Goal: Task Accomplishment & Management: Manage account settings

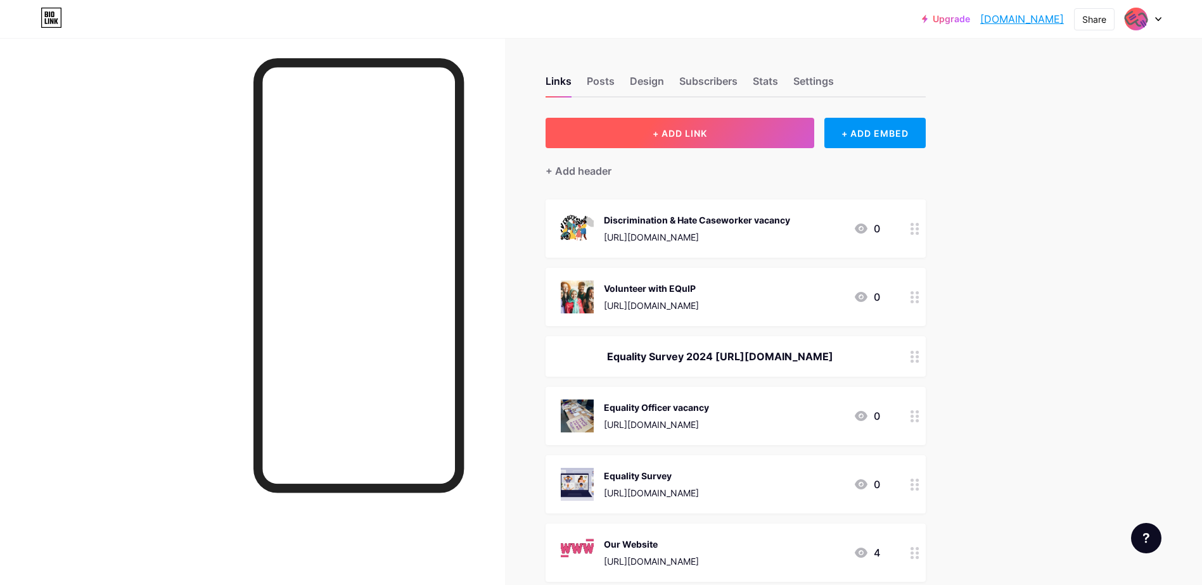
click at [714, 133] on button "+ ADD LINK" at bounding box center [679, 133] width 269 height 30
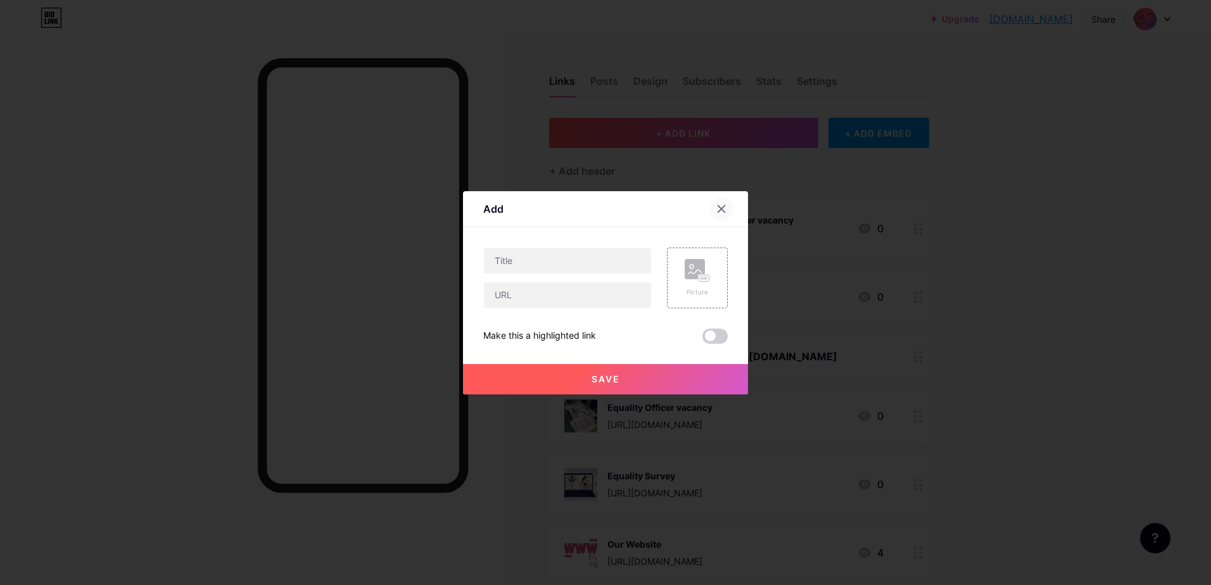
click at [716, 210] on div at bounding box center [721, 209] width 23 height 23
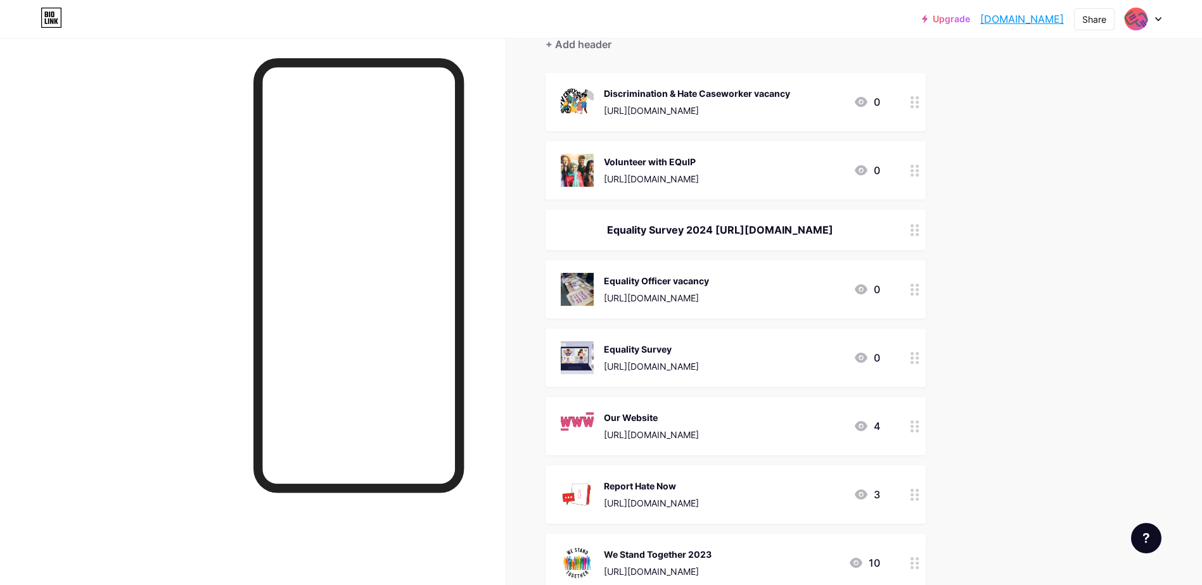
scroll to position [317, 0]
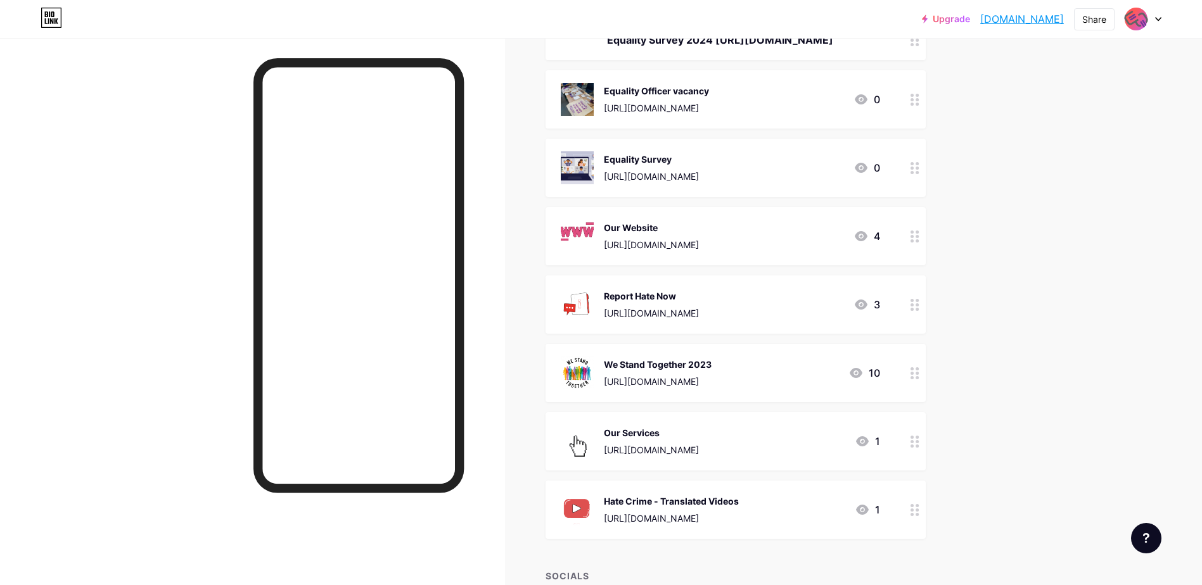
drag, startPoint x: 800, startPoint y: 300, endPoint x: 937, endPoint y: 217, distance: 160.0
click at [937, 217] on div "Links Posts Design Subscribers Stats Settings + ADD LINK + ADD EMBED + Add head…" at bounding box center [489, 279] width 979 height 1117
drag, startPoint x: 937, startPoint y: 217, endPoint x: 968, endPoint y: 162, distance: 63.2
click at [968, 162] on div "Links Posts Design Subscribers Stats Settings + ADD LINK + ADD EMBED + Add head…" at bounding box center [489, 279] width 979 height 1117
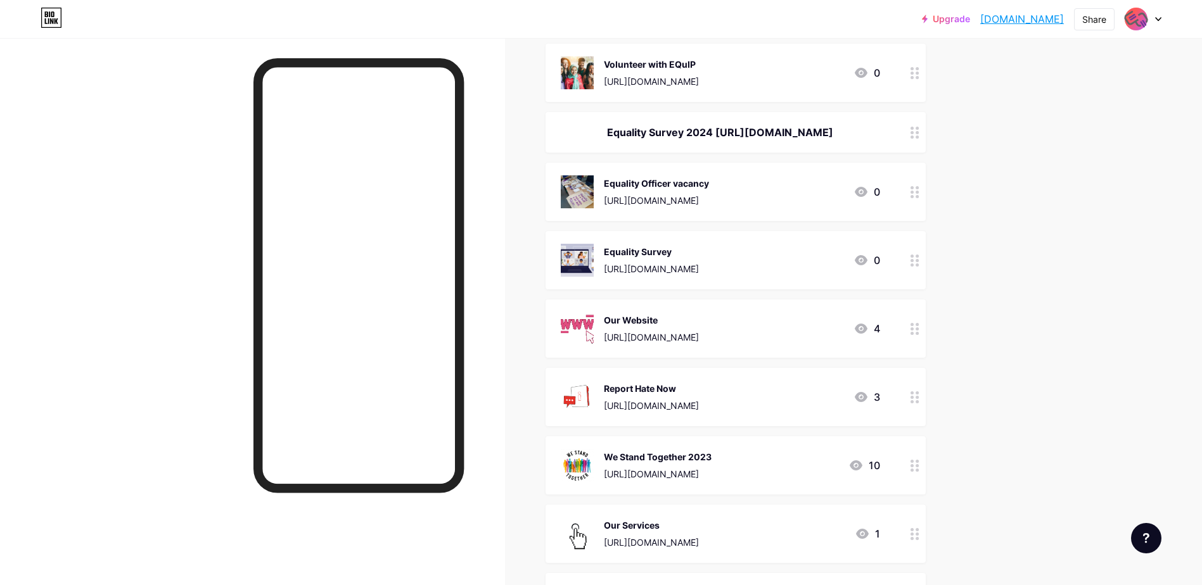
scroll to position [127, 0]
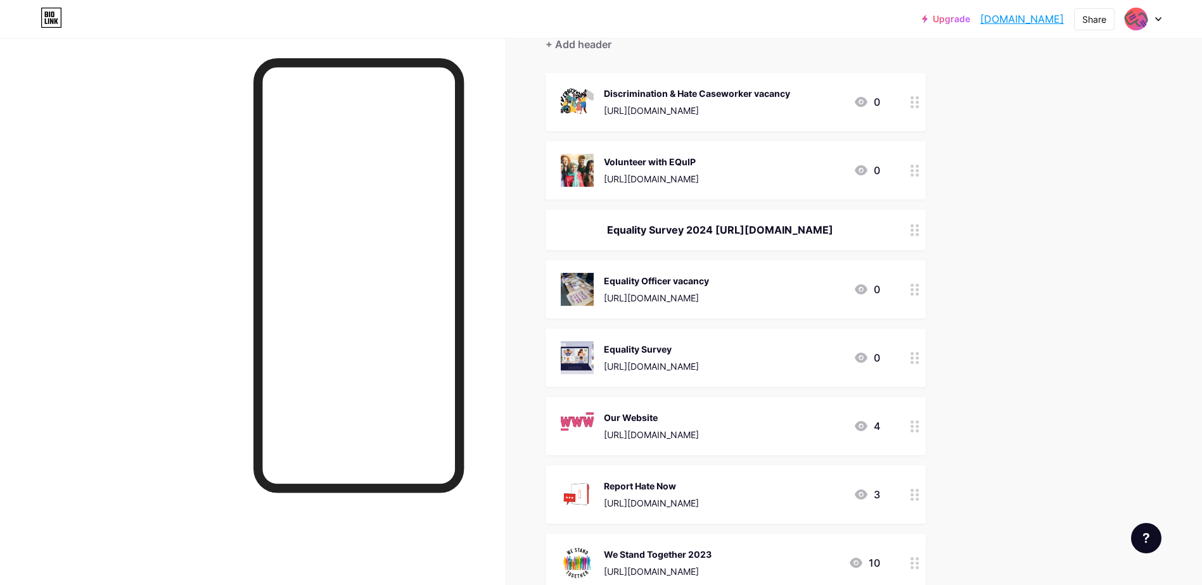
click at [917, 296] on icon at bounding box center [914, 290] width 9 height 12
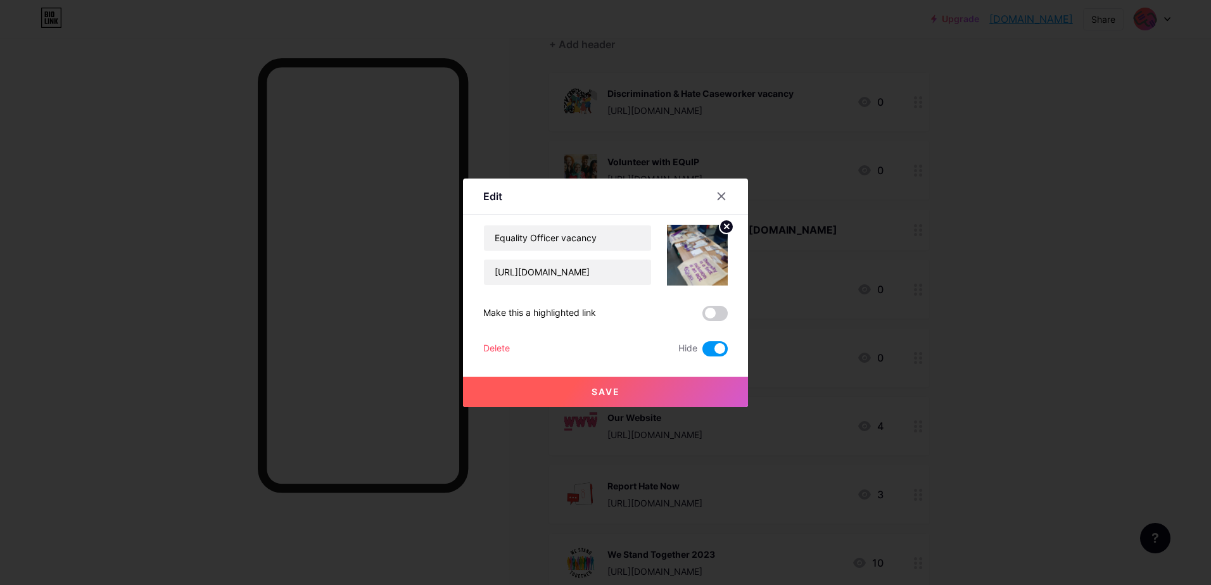
click at [502, 347] on div "Delete" at bounding box center [496, 348] width 27 height 15
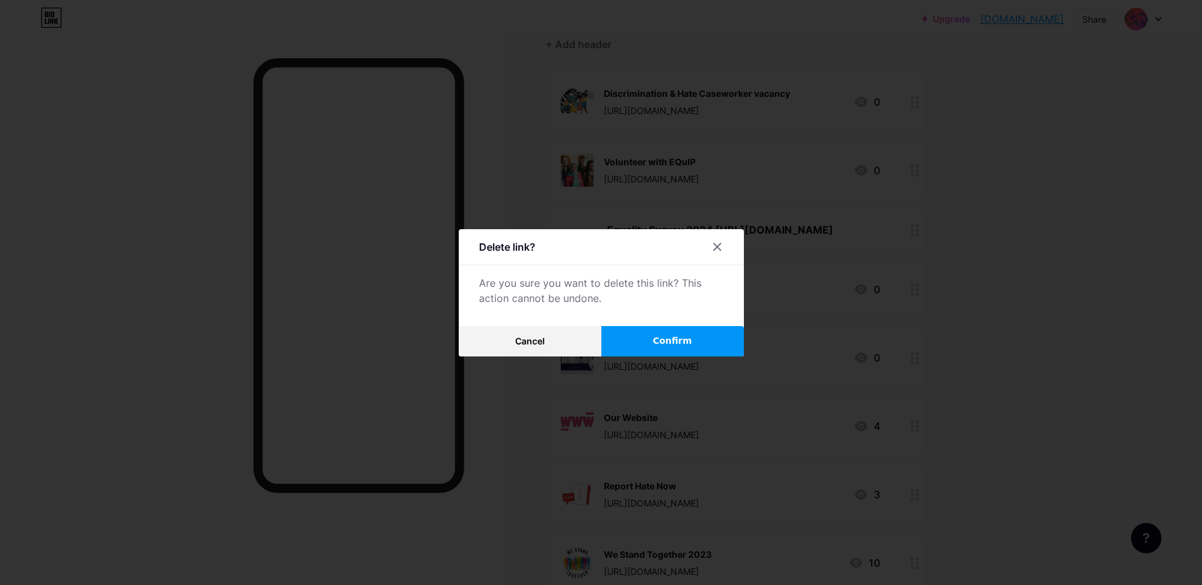
click at [653, 344] on button "Confirm" at bounding box center [672, 341] width 143 height 30
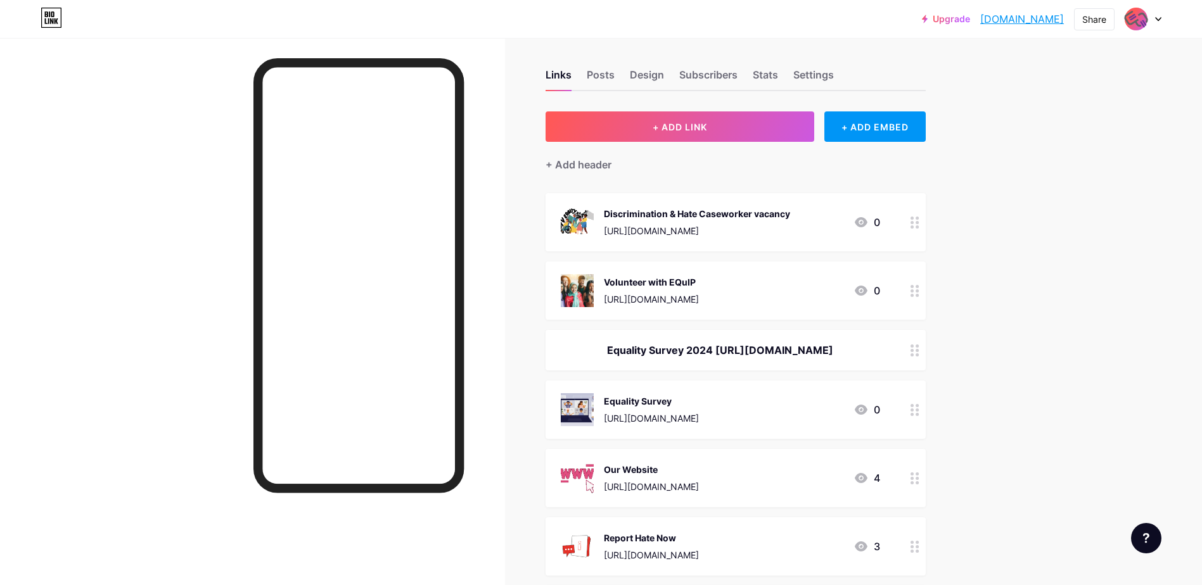
scroll to position [0, 0]
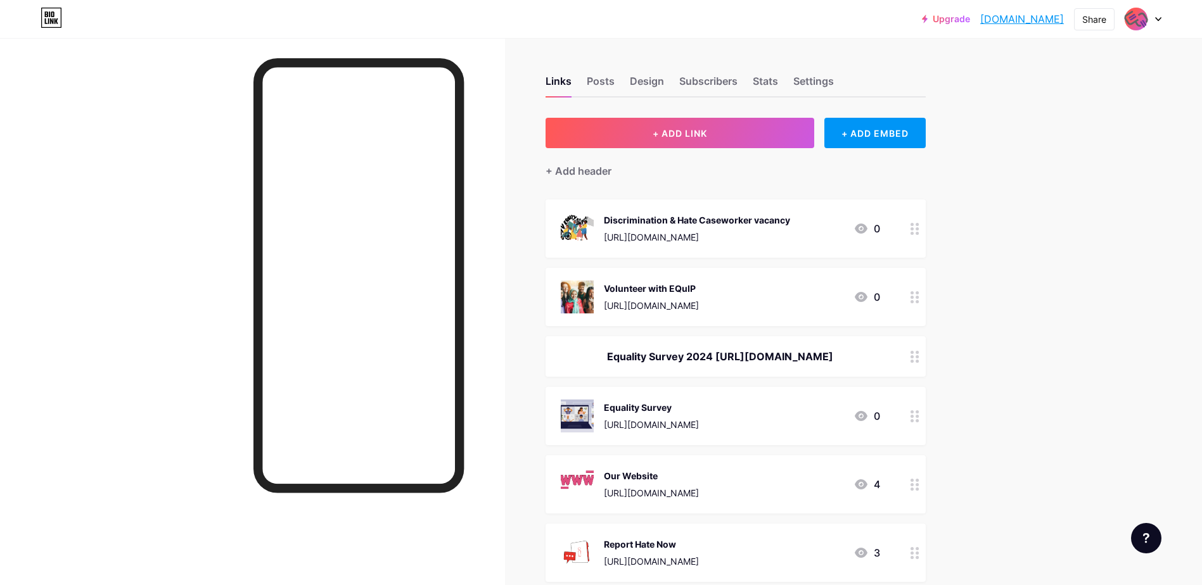
click at [918, 229] on icon at bounding box center [914, 229] width 9 height 12
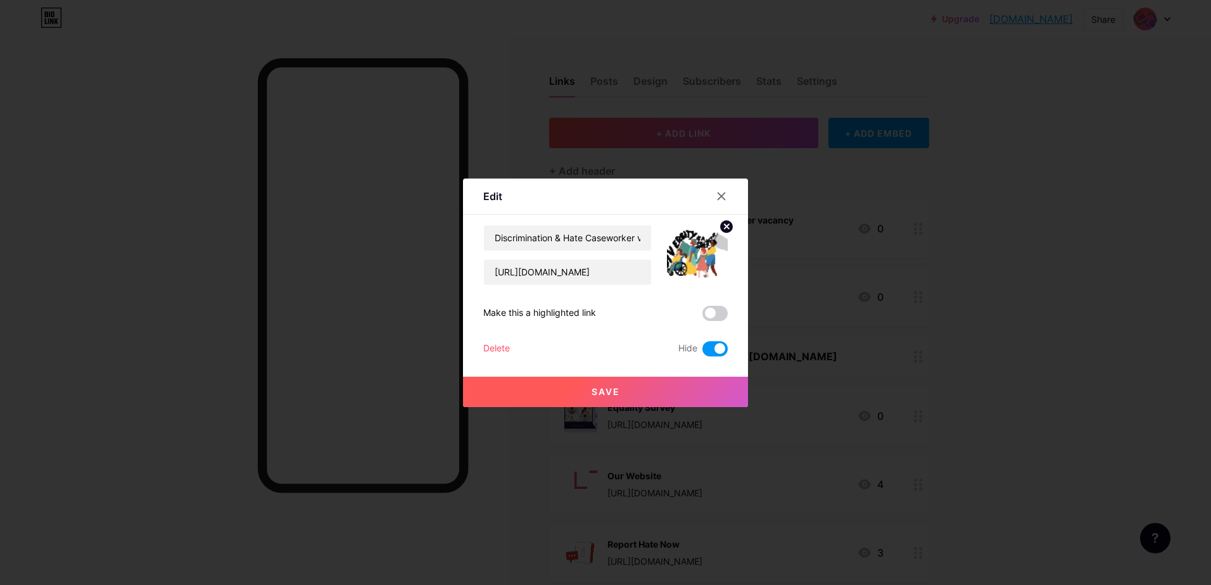
click at [495, 344] on div "Delete" at bounding box center [496, 348] width 27 height 15
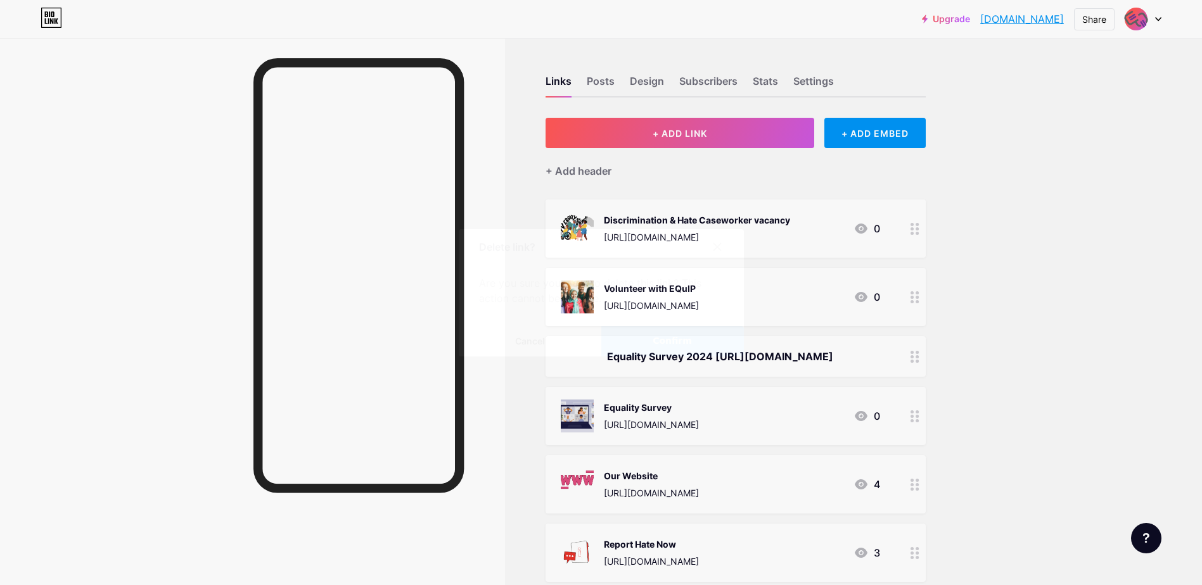
click at [663, 339] on span "Confirm" at bounding box center [671, 340] width 39 height 13
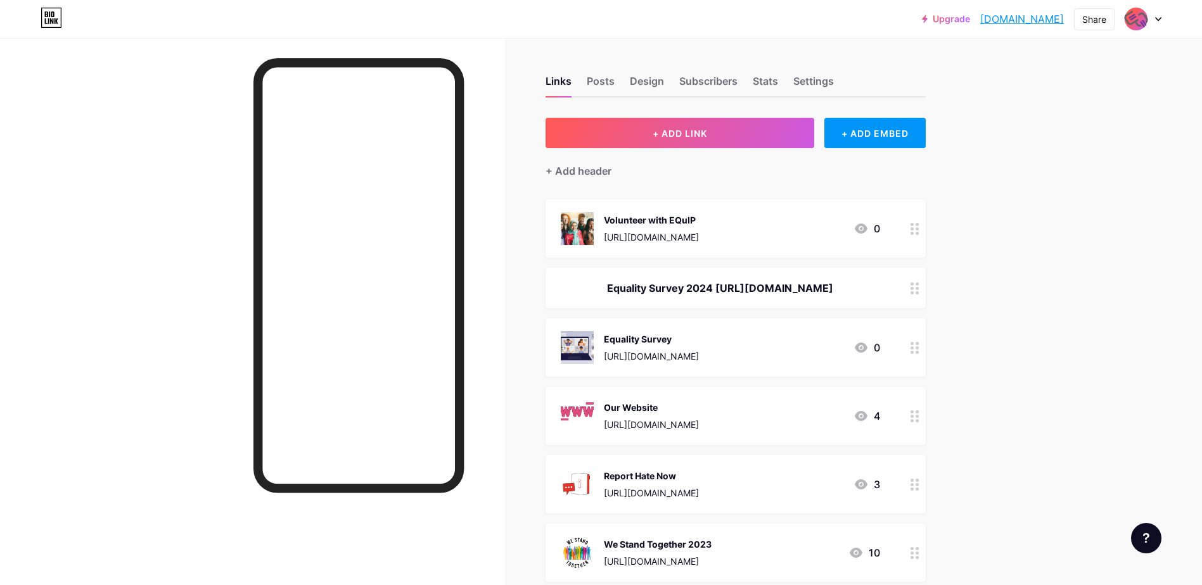
click at [913, 286] on circle at bounding box center [911, 283] width 3 height 3
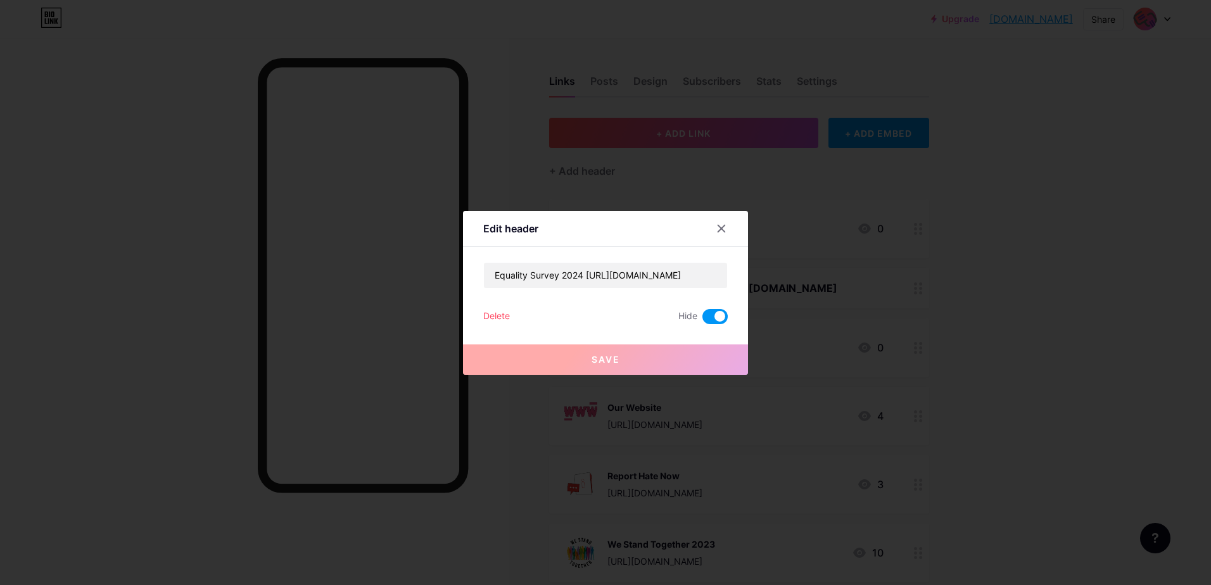
click at [498, 315] on div "Delete" at bounding box center [496, 316] width 27 height 15
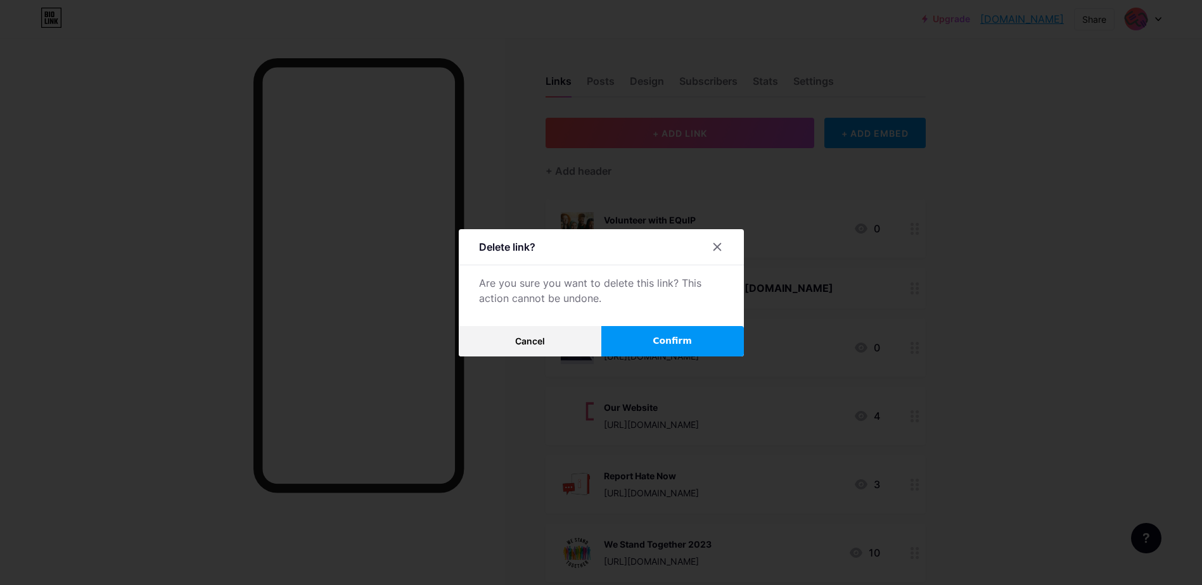
click at [675, 340] on span "Confirm" at bounding box center [671, 340] width 39 height 13
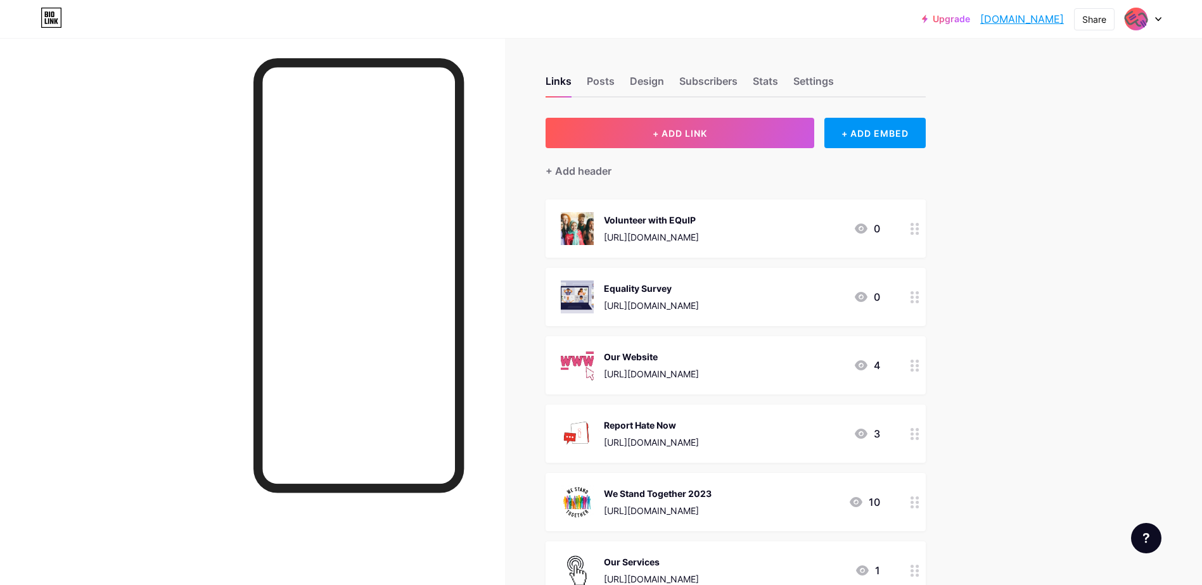
click at [917, 300] on icon at bounding box center [914, 297] width 9 height 12
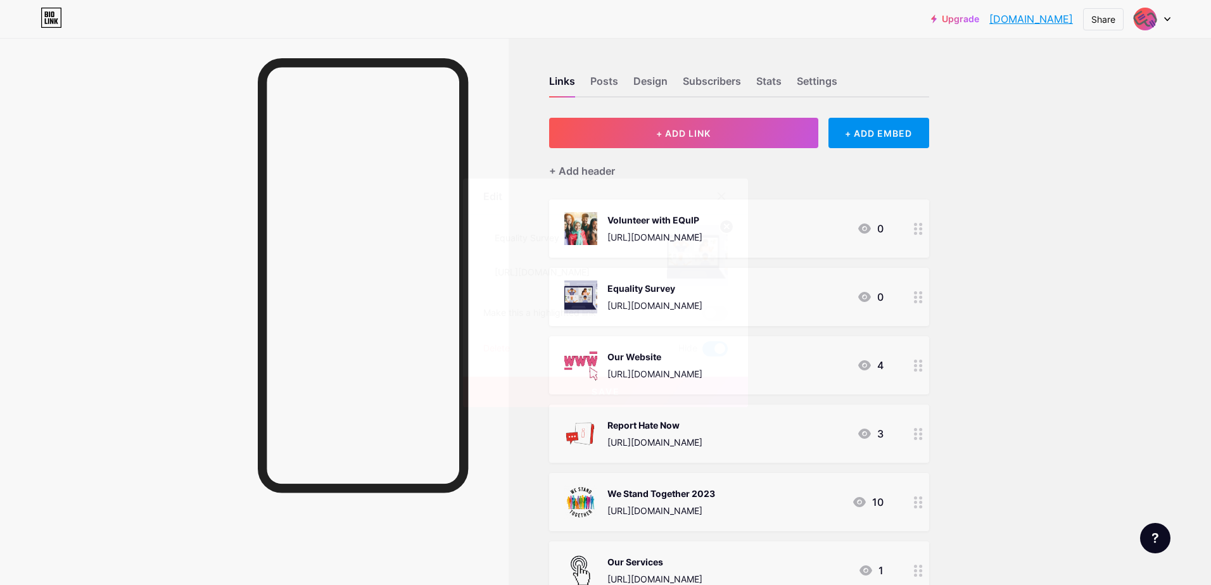
click at [497, 349] on div "Delete" at bounding box center [496, 348] width 27 height 15
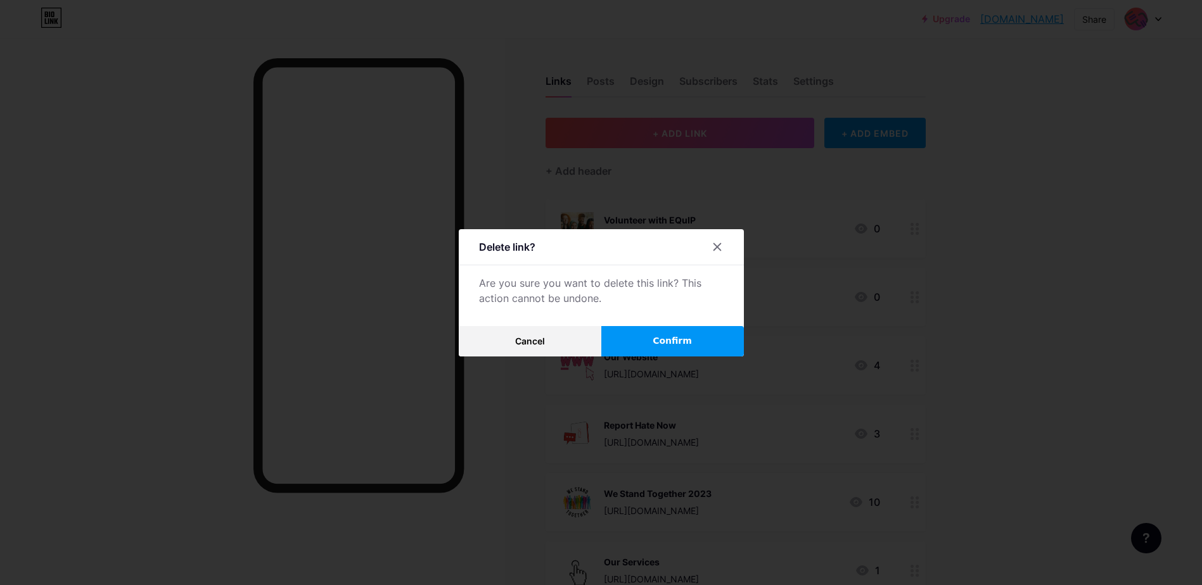
click at [663, 338] on span "Confirm" at bounding box center [671, 340] width 39 height 13
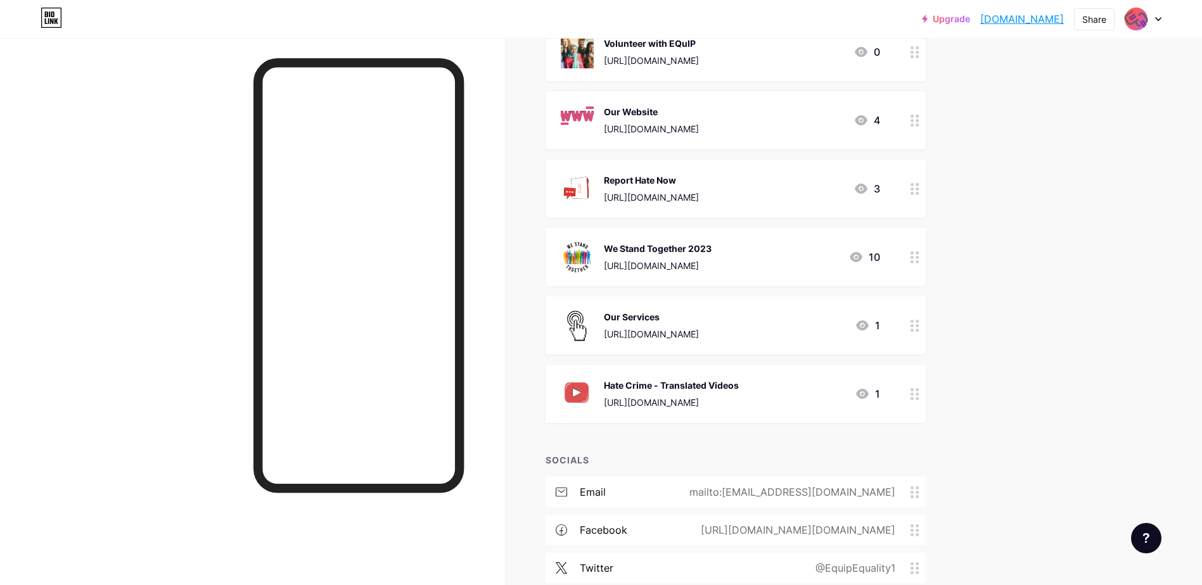
scroll to position [63, 0]
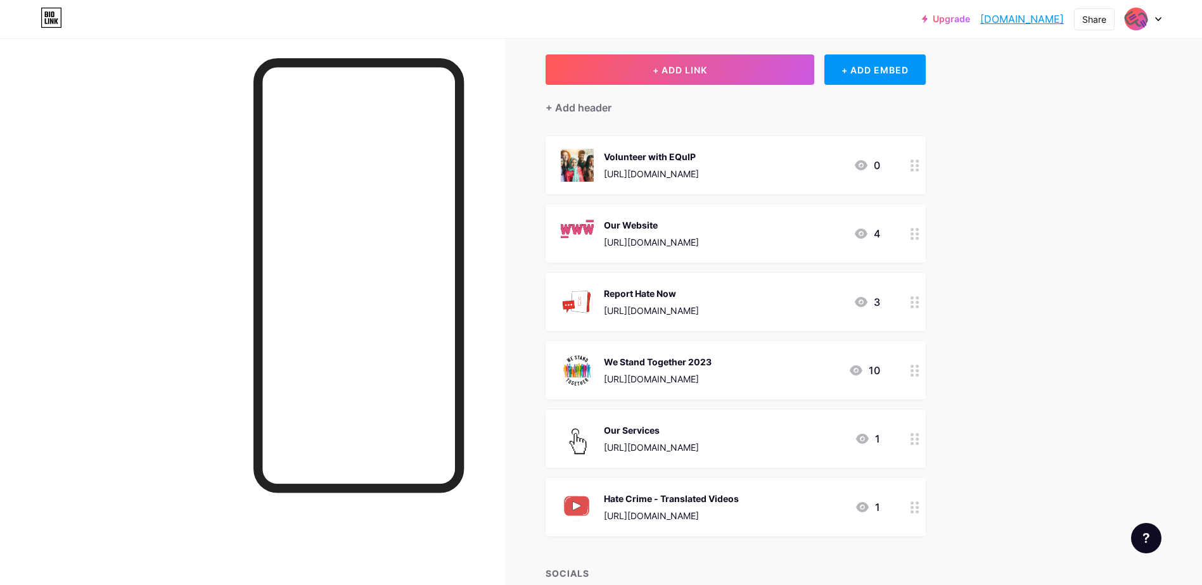
drag, startPoint x: 740, startPoint y: 301, endPoint x: 742, endPoint y: 222, distance: 79.8
click at [742, 222] on span "Volunteer with EQuIP [URL][DOMAIN_NAME] 0 Our Website [URL][DOMAIN_NAME] 4 Repo…" at bounding box center [735, 336] width 380 height 400
drag, startPoint x: 889, startPoint y: 291, endPoint x: 928, endPoint y: 149, distance: 147.2
click at [925, 149] on span "Volunteer with EQuIP [URL][DOMAIN_NAME] 0 Our Website [URL][DOMAIN_NAME] 4 Repo…" at bounding box center [735, 336] width 380 height 400
click at [1058, 301] on div "Upgrade [DOMAIN_NAME] [DOMAIN_NAME] Share Switch accounts EQuIP [DOMAIN_NAME]/e…" at bounding box center [601, 386] width 1202 height 899
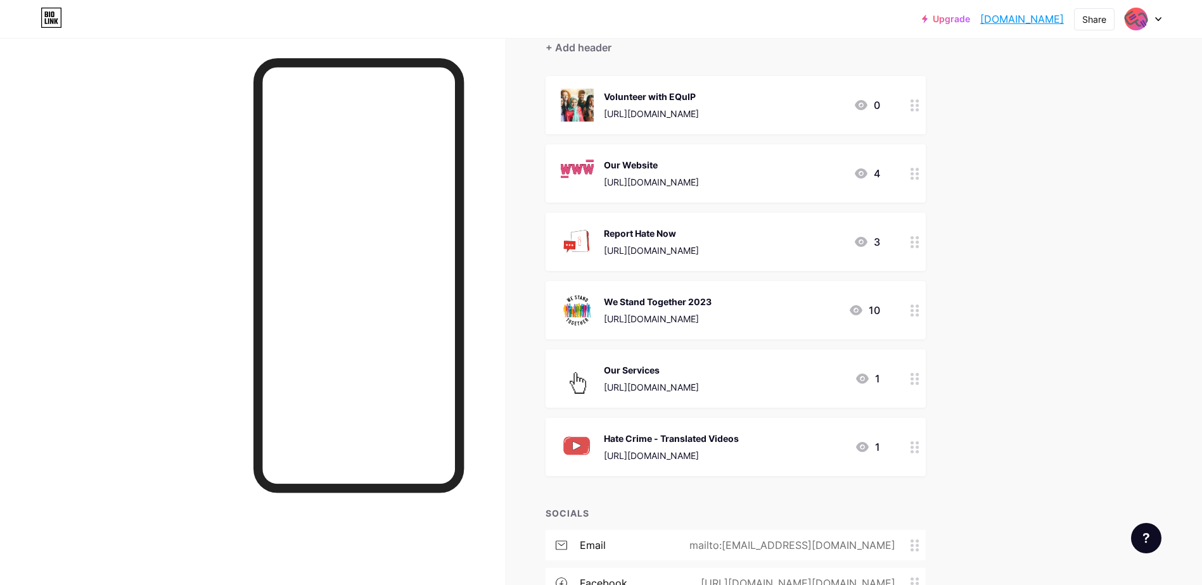
scroll to position [60, 0]
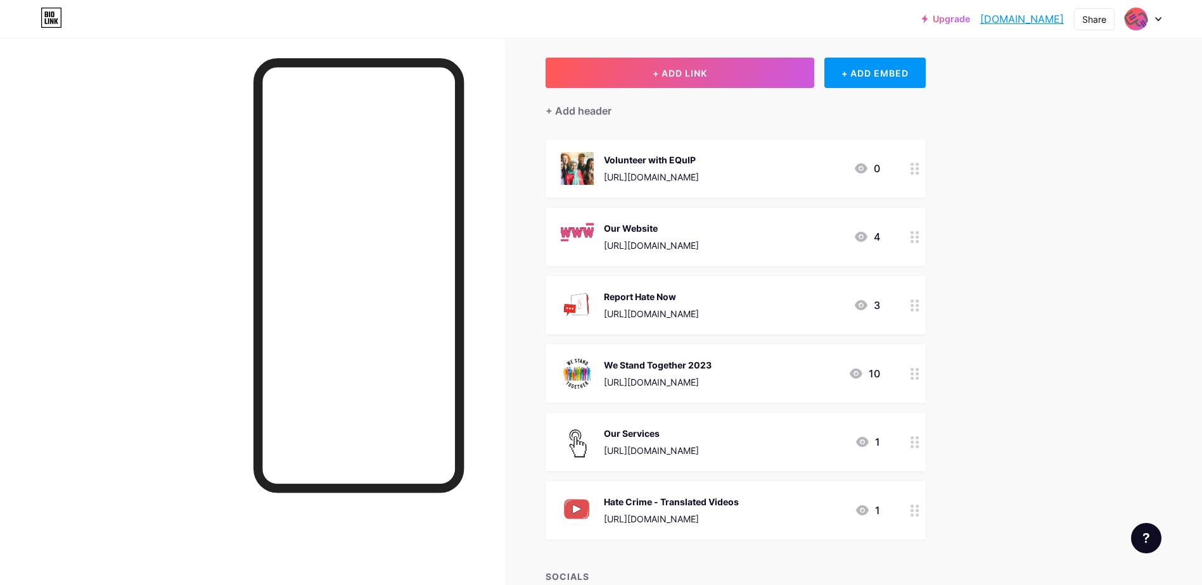
drag, startPoint x: 658, startPoint y: 292, endPoint x: 599, endPoint y: 125, distance: 177.5
click at [599, 125] on div "+ ADD LINK + ADD EMBED + Add header Volunteer with EQuIP [URL][DOMAIN_NAME] 0 O…" at bounding box center [735, 417] width 380 height 718
click at [1189, 254] on div "Upgrade [DOMAIN_NAME] [DOMAIN_NAME] Share Switch accounts EQuIP [DOMAIN_NAME]/e…" at bounding box center [601, 389] width 1202 height 899
click at [595, 111] on div "+ Add header" at bounding box center [578, 110] width 66 height 15
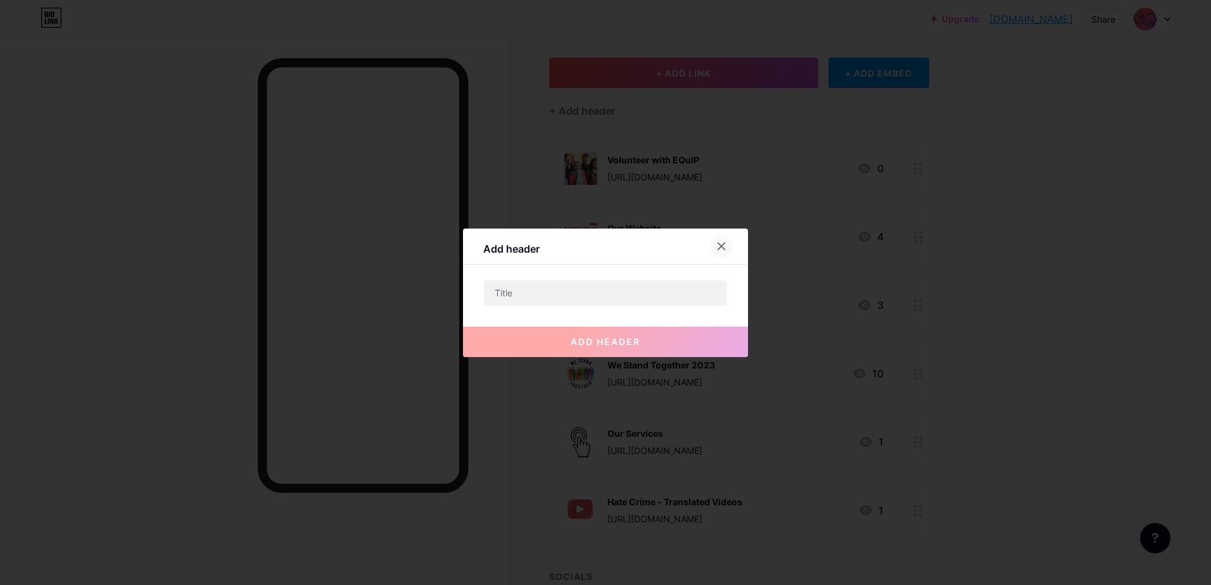
click at [723, 245] on icon at bounding box center [721, 246] width 7 height 7
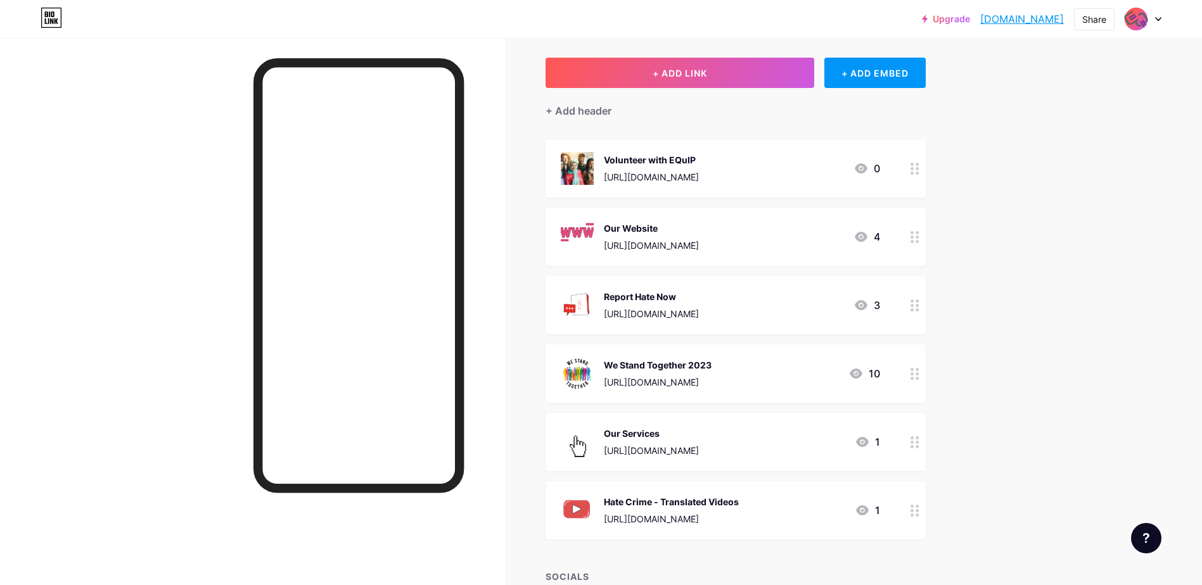
click at [1020, 231] on div "Upgrade [DOMAIN_NAME] [DOMAIN_NAME] Share Switch accounts EQuIP [DOMAIN_NAME]/e…" at bounding box center [601, 389] width 1202 height 899
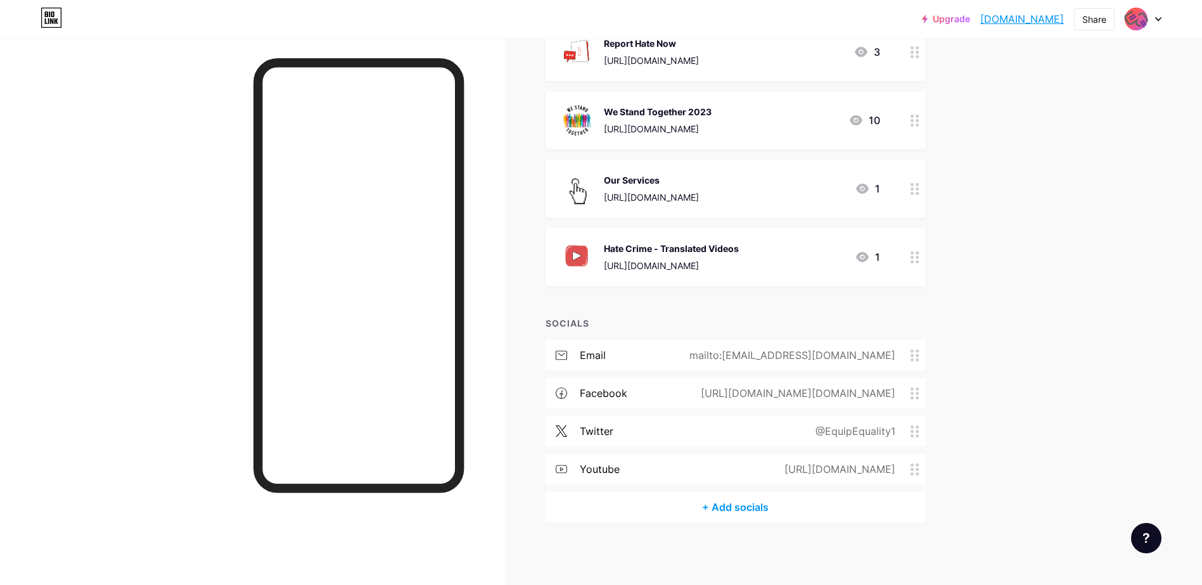
scroll to position [0, 0]
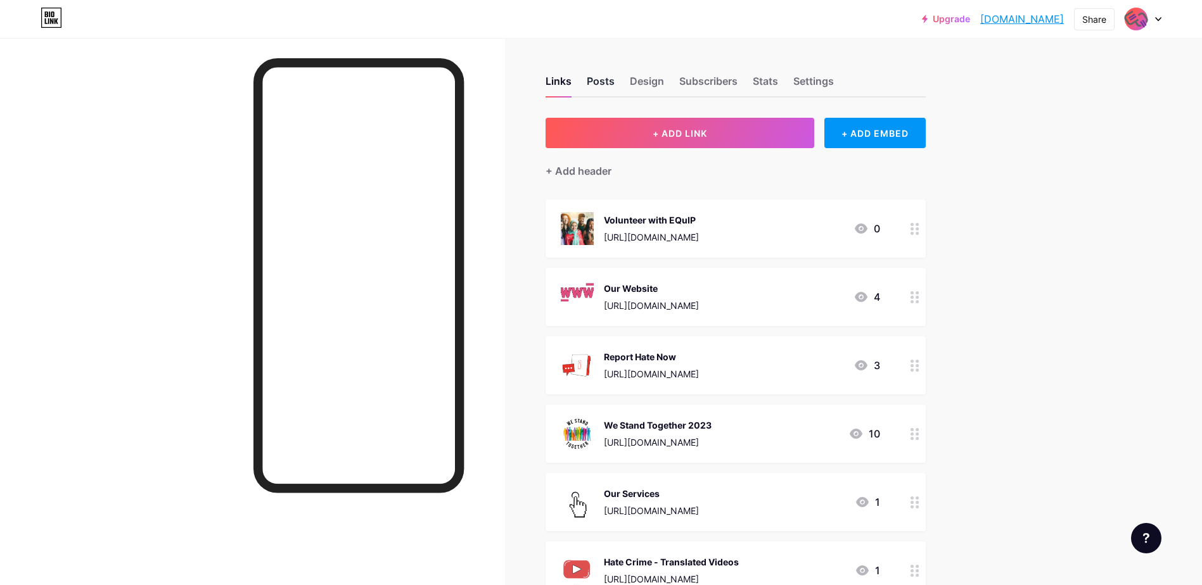
click at [596, 81] on div "Posts" at bounding box center [601, 84] width 28 height 23
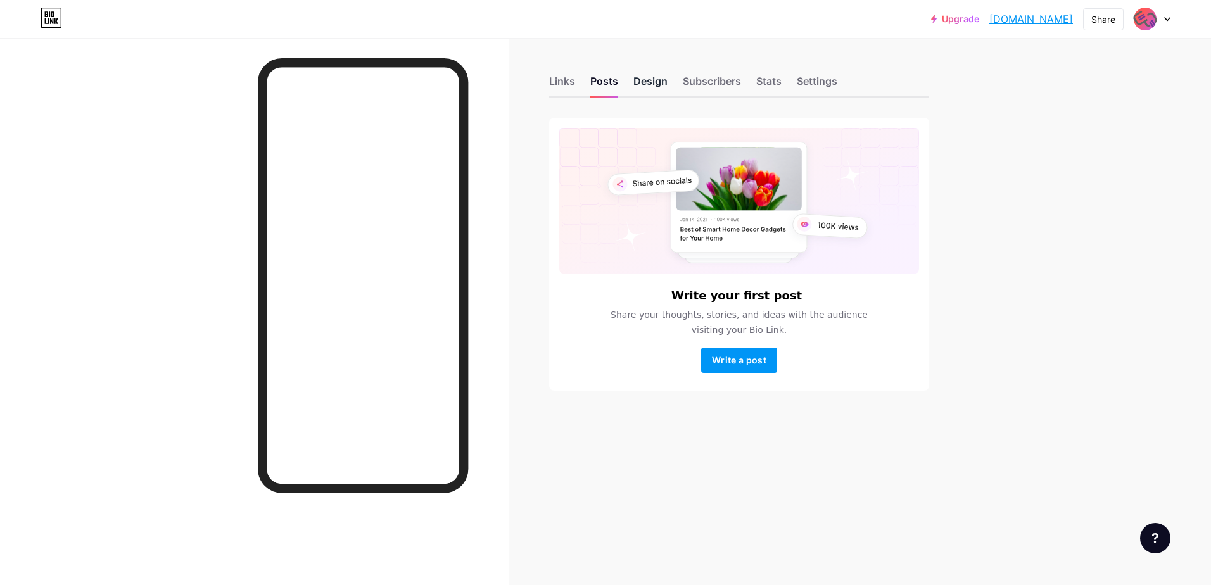
click at [652, 81] on div "Design" at bounding box center [650, 84] width 34 height 23
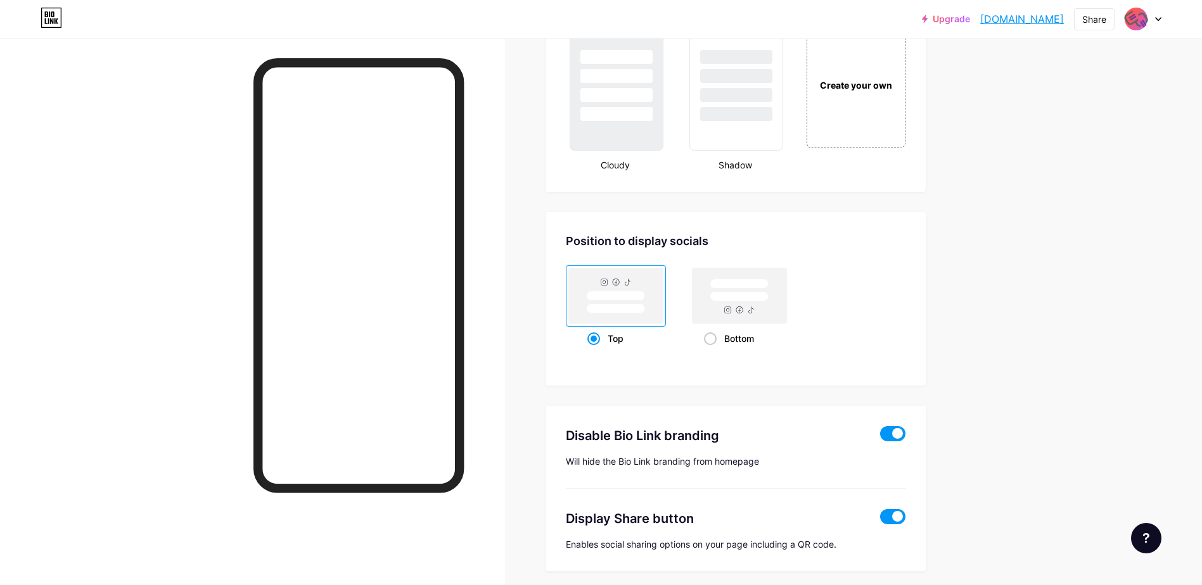
scroll to position [1570, 0]
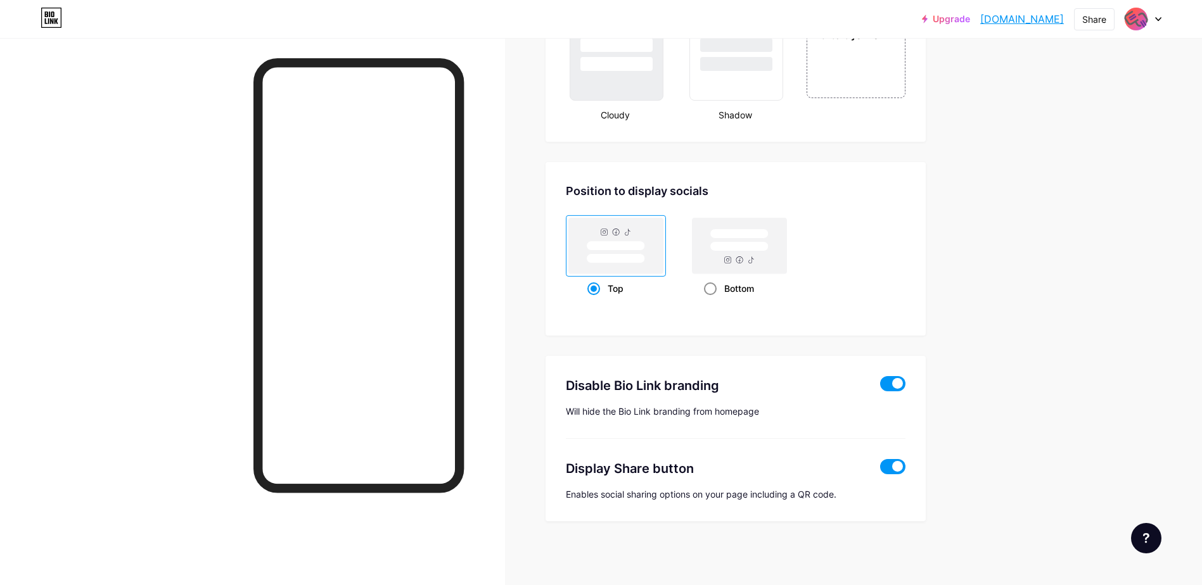
click at [716, 291] on span at bounding box center [710, 288] width 13 height 13
click at [712, 300] on input "Bottom" at bounding box center [708, 304] width 8 height 8
radio input "true"
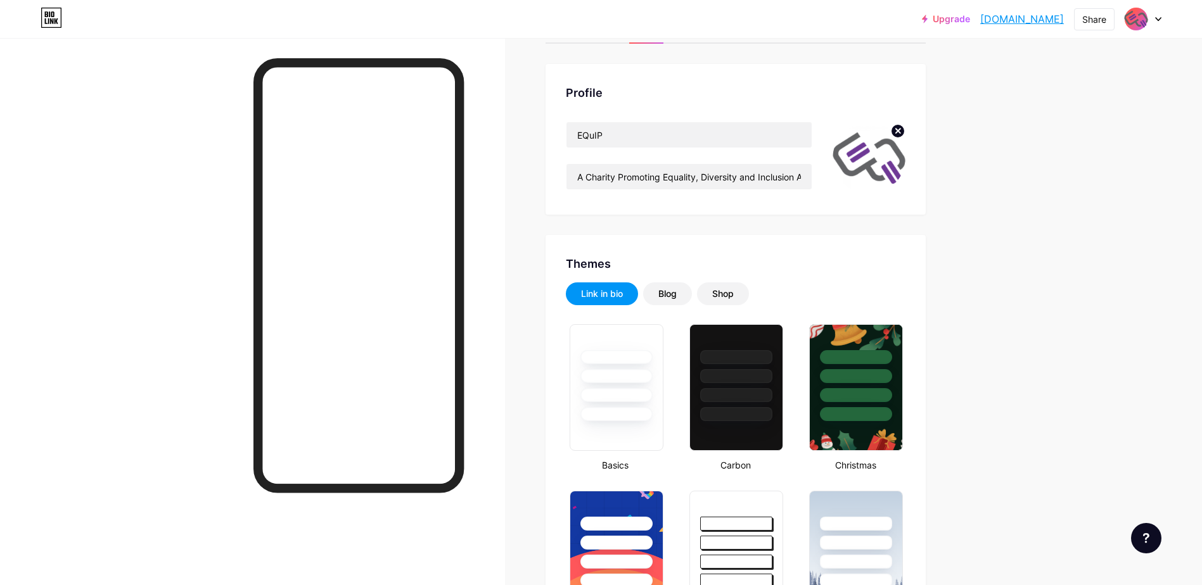
scroll to position [0, 0]
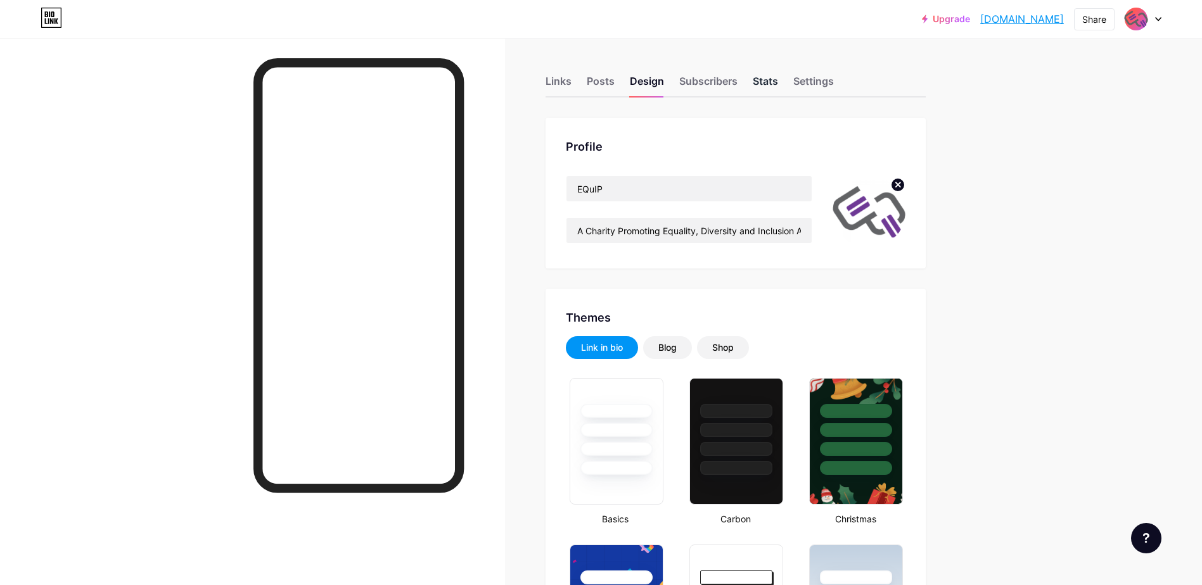
click at [768, 83] on div "Stats" at bounding box center [764, 84] width 25 height 23
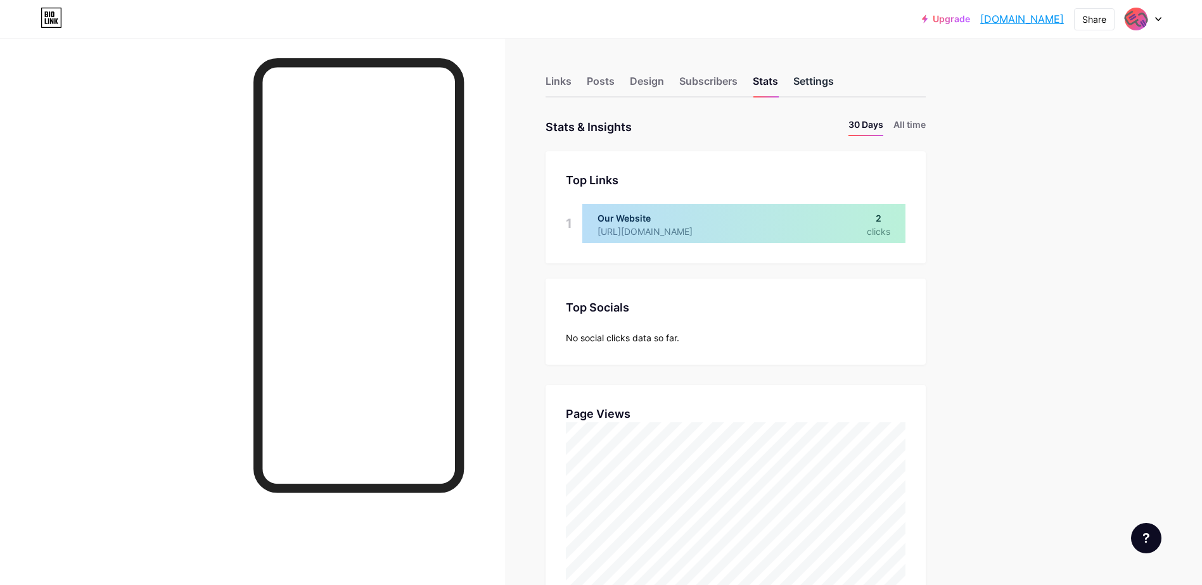
click at [827, 79] on div "Settings" at bounding box center [813, 84] width 41 height 23
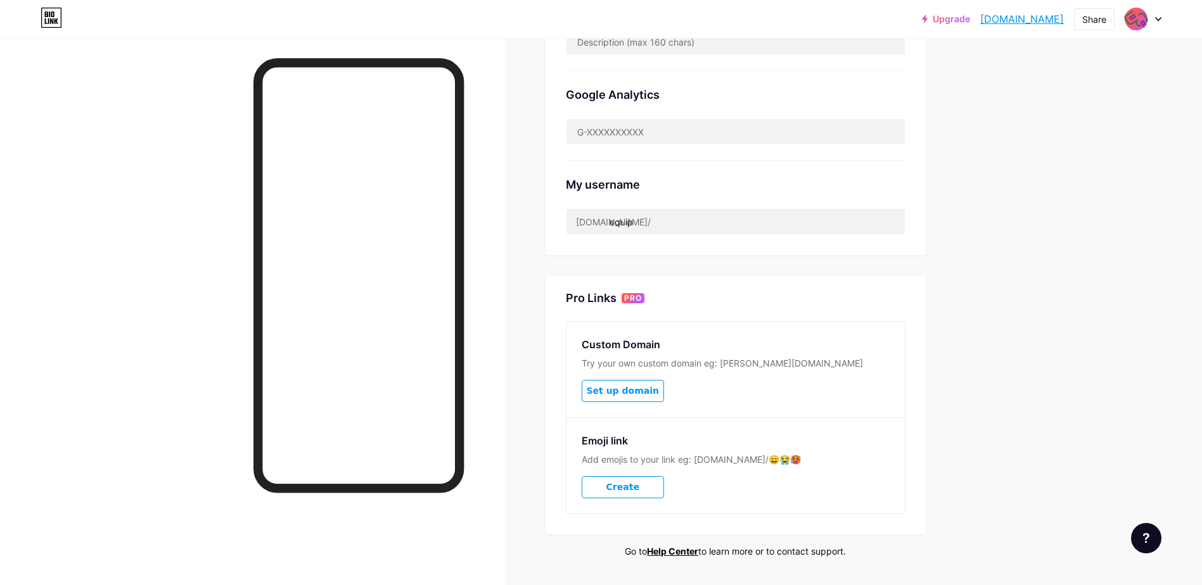
scroll to position [415, 0]
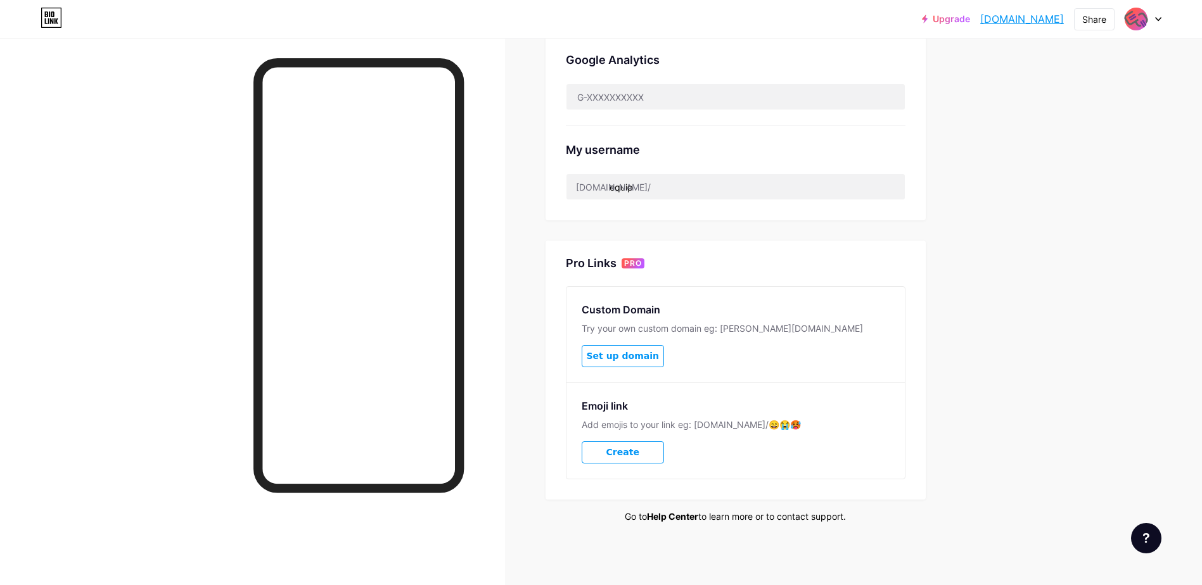
click at [682, 516] on link "Help Center" at bounding box center [672, 516] width 51 height 11
